Goal: Transaction & Acquisition: Purchase product/service

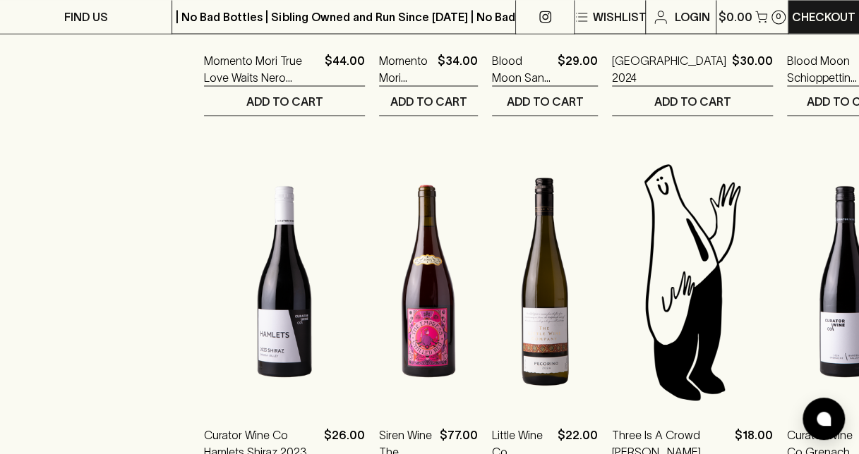
scroll to position [1393, 0]
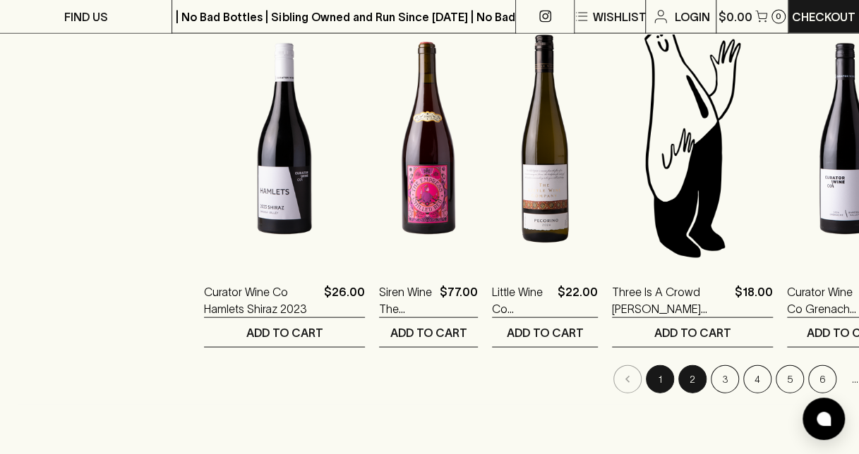
click at [678, 376] on button "2" at bounding box center [692, 380] width 28 height 28
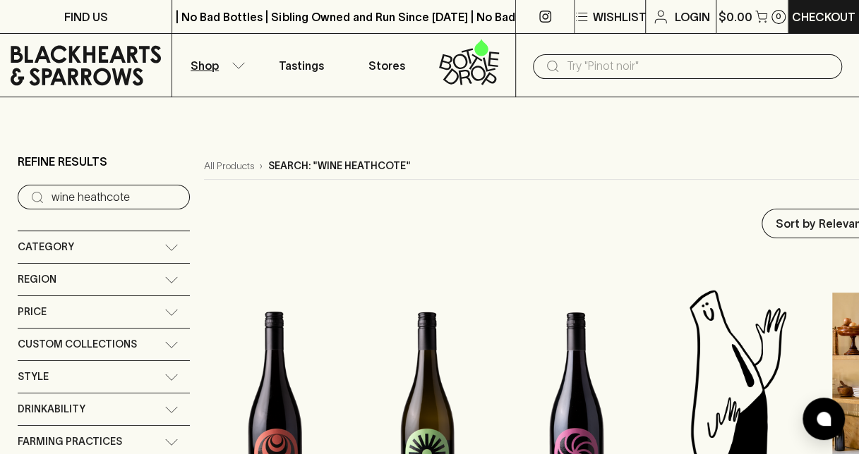
click at [615, 64] on input "text" at bounding box center [699, 66] width 264 height 23
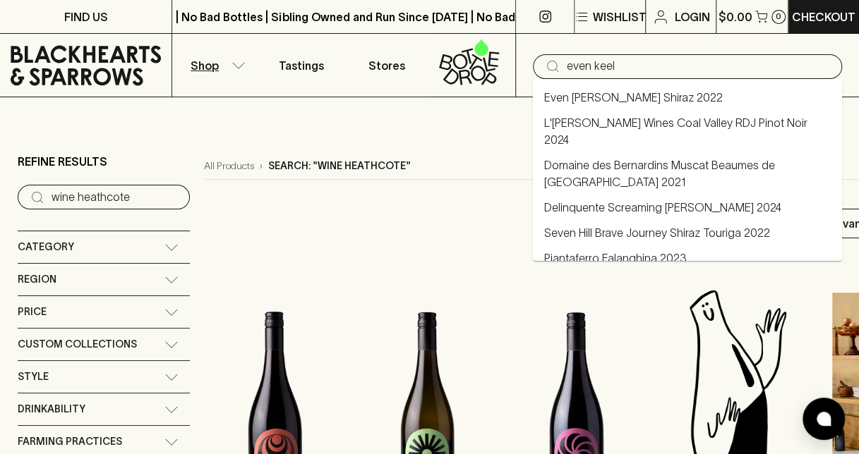
type input "even keel"
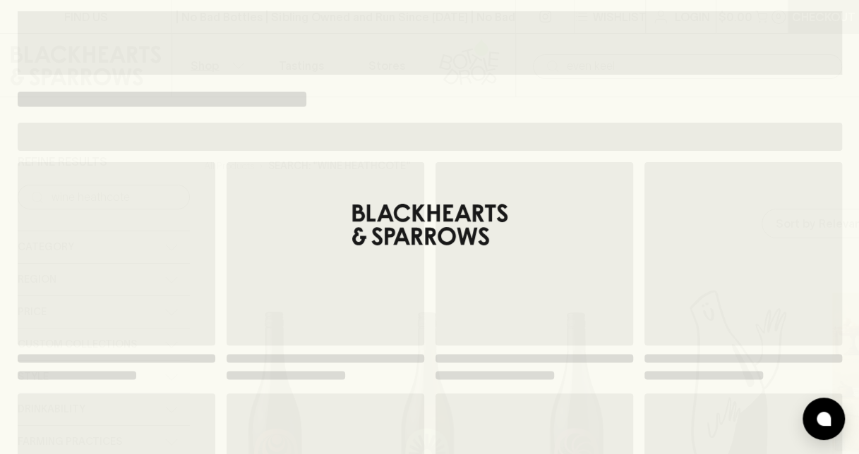
type input "even keel"
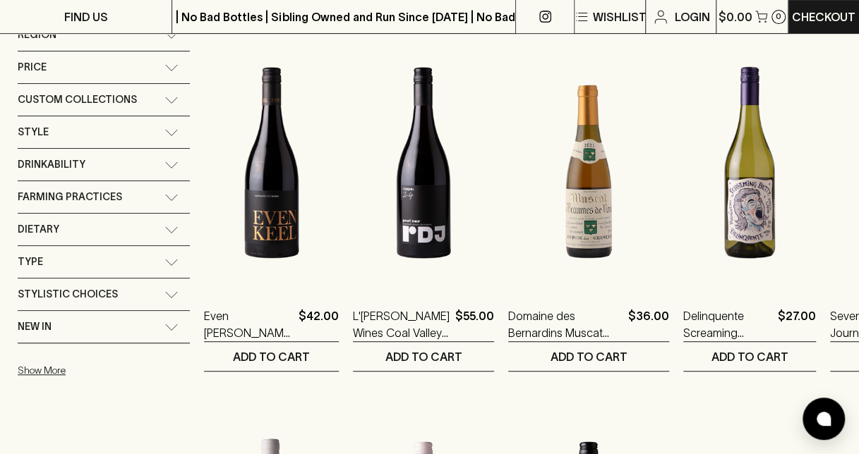
scroll to position [246, 0]
click at [251, 209] on img at bounding box center [271, 162] width 135 height 247
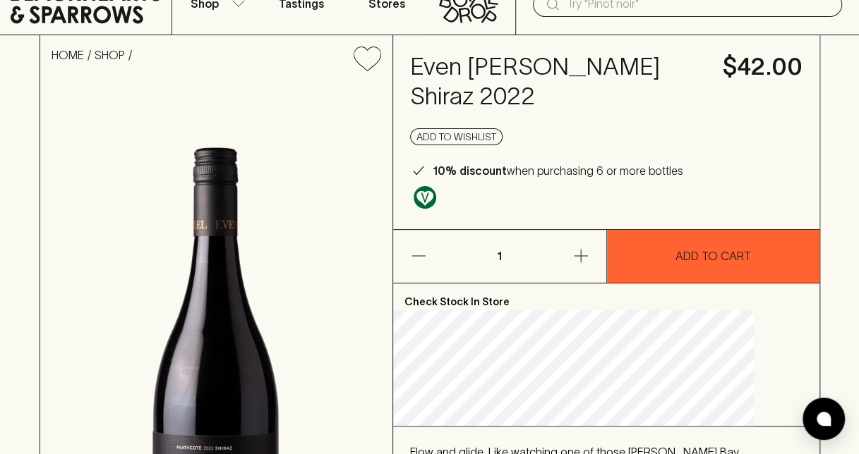
scroll to position [75, 0]
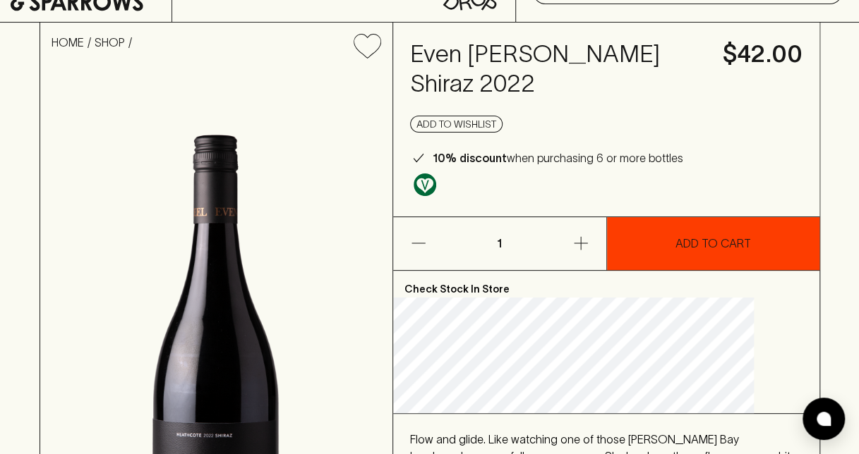
click at [725, 243] on p "ADD TO CART" at bounding box center [713, 243] width 76 height 17
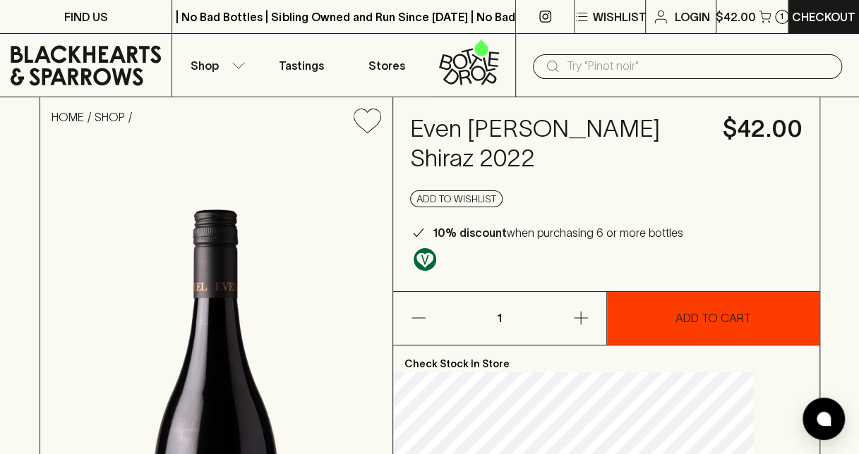
scroll to position [0, 0]
click at [821, 18] on p "Checkout" at bounding box center [824, 16] width 64 height 17
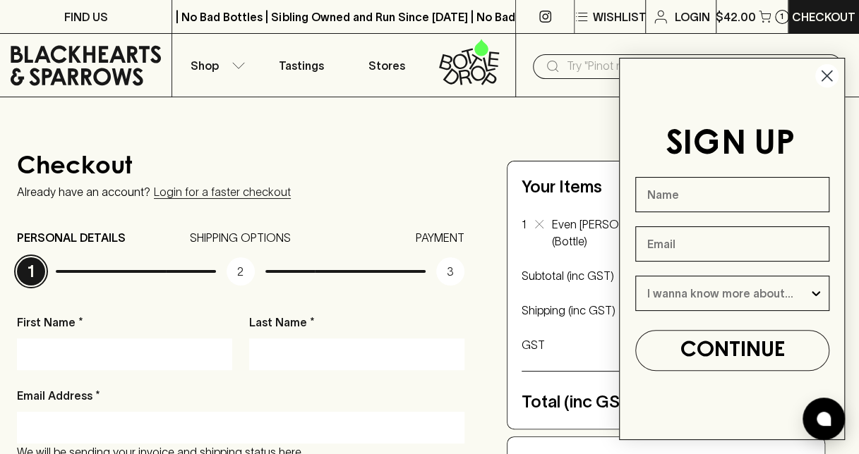
click at [827, 76] on icon "Close dialog" at bounding box center [827, 76] width 10 height 10
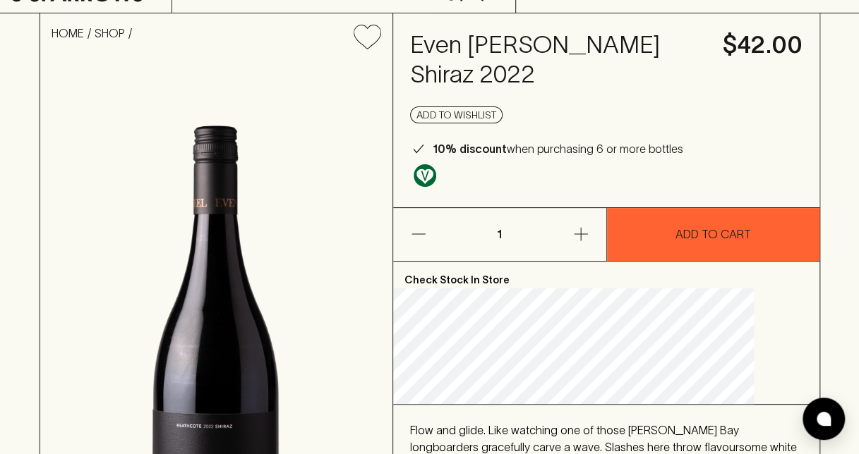
scroll to position [82, 0]
